Goal: Navigation & Orientation: Understand site structure

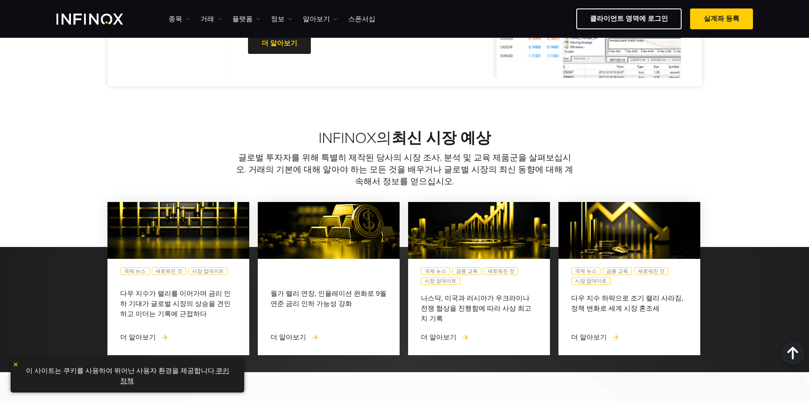
scroll to position [297, 0]
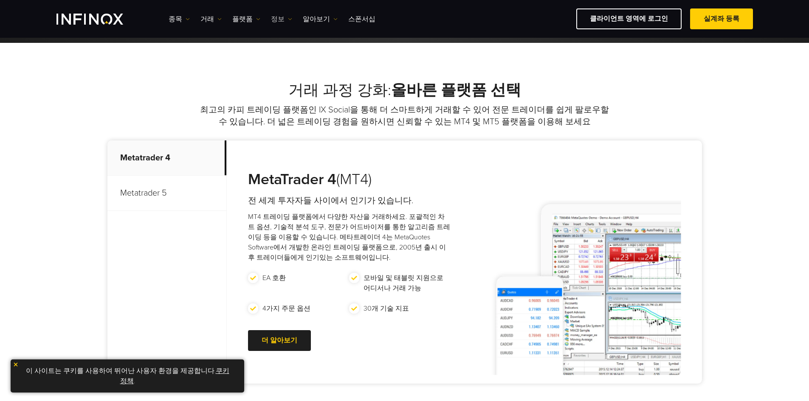
click at [277, 20] on link "정보" at bounding box center [281, 19] width 21 height 10
click at [294, 41] on link "IX Intel" at bounding box center [305, 46] width 68 height 18
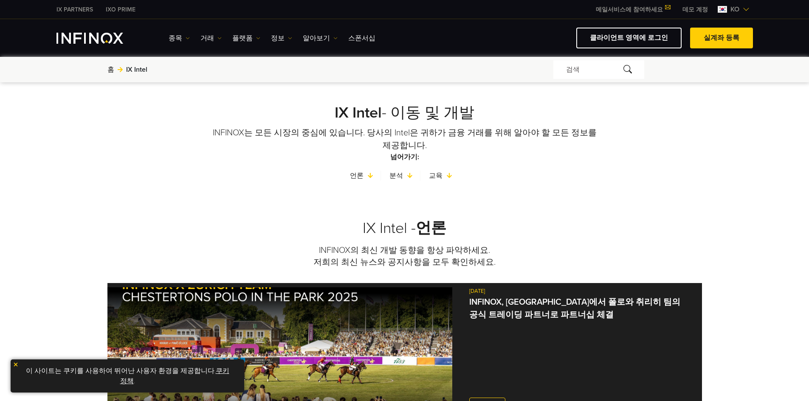
click at [280, 37] on link "정보" at bounding box center [281, 38] width 21 height 10
click at [294, 76] on link "이벤트" at bounding box center [305, 83] width 68 height 18
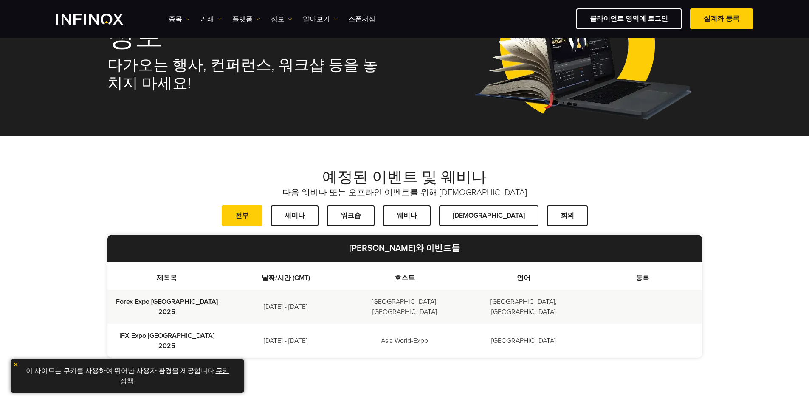
scroll to position [85, 0]
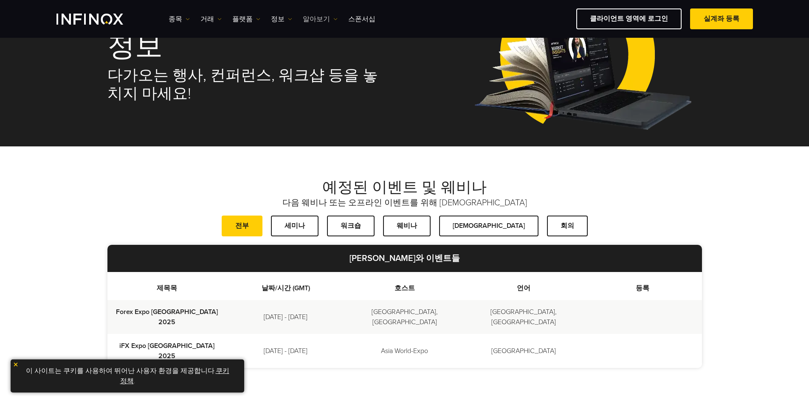
click at [325, 17] on link "알아보기" at bounding box center [320, 19] width 35 height 10
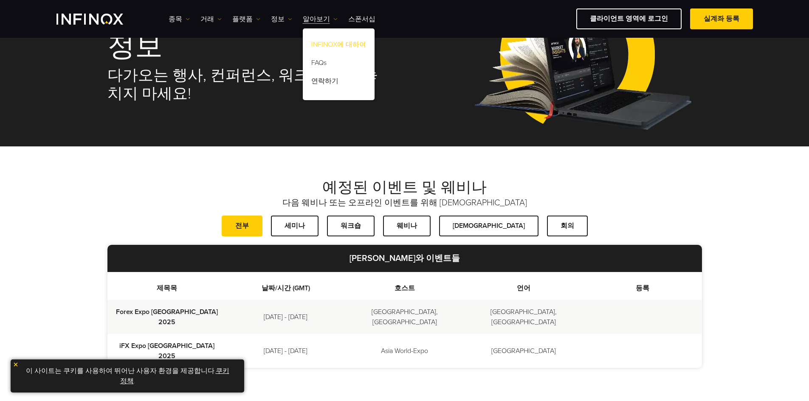
click at [340, 43] on link "INFINOX에 대하여" at bounding box center [339, 46] width 72 height 18
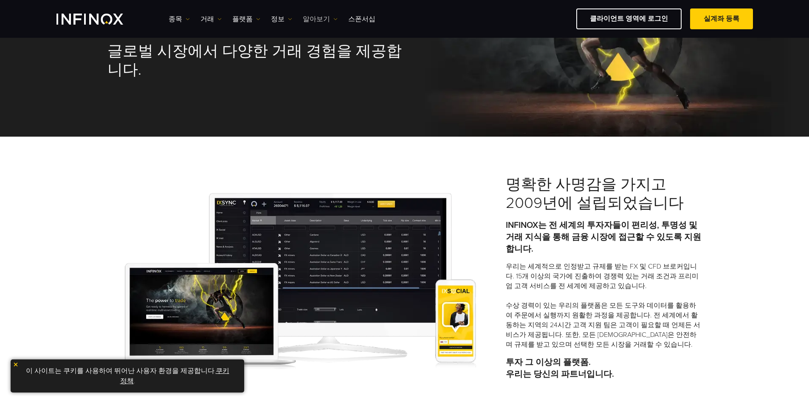
click at [324, 14] on link "알아보기" at bounding box center [320, 19] width 35 height 10
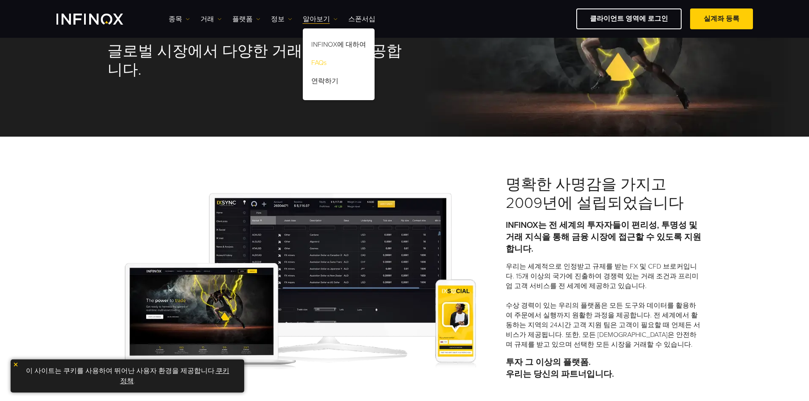
click at [330, 63] on link "FAQs" at bounding box center [339, 64] width 72 height 18
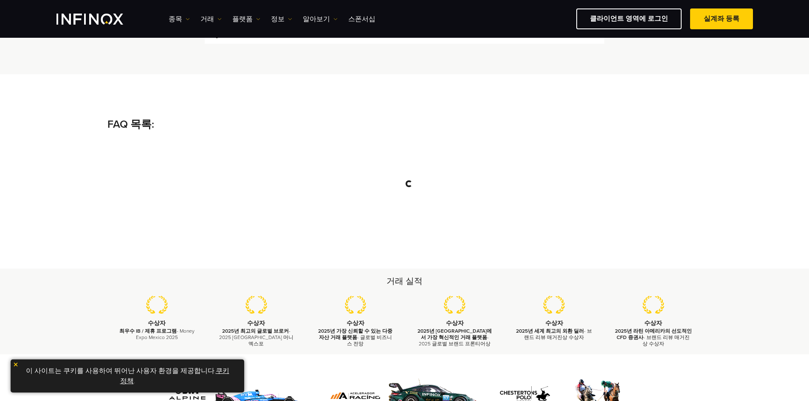
scroll to position [85, 0]
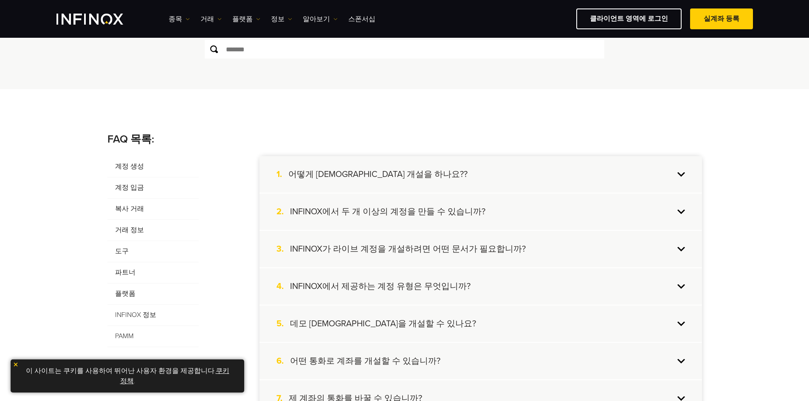
click at [17, 364] on img at bounding box center [16, 365] width 6 height 6
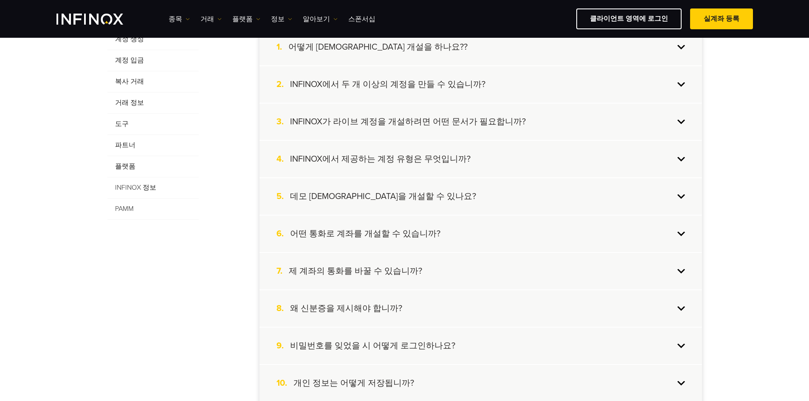
scroll to position [0, 0]
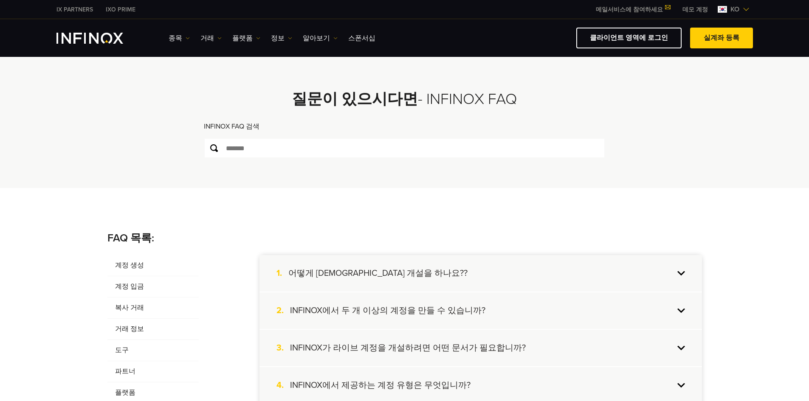
click at [89, 42] on img "INFINOX Logo" at bounding box center [89, 38] width 67 height 11
